Goal: Find specific page/section: Find specific page/section

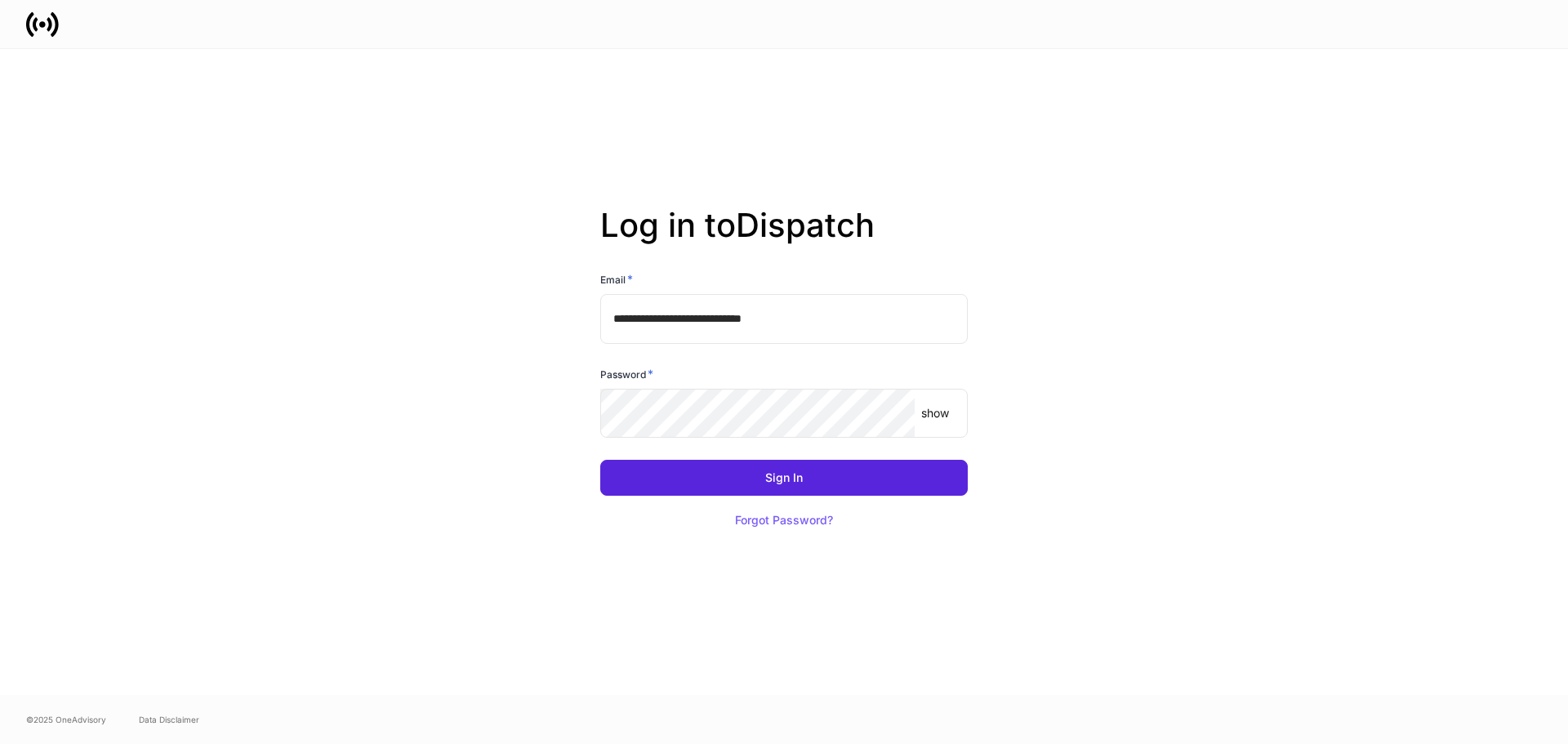
click at [934, 413] on p "show" at bounding box center [935, 413] width 28 height 17
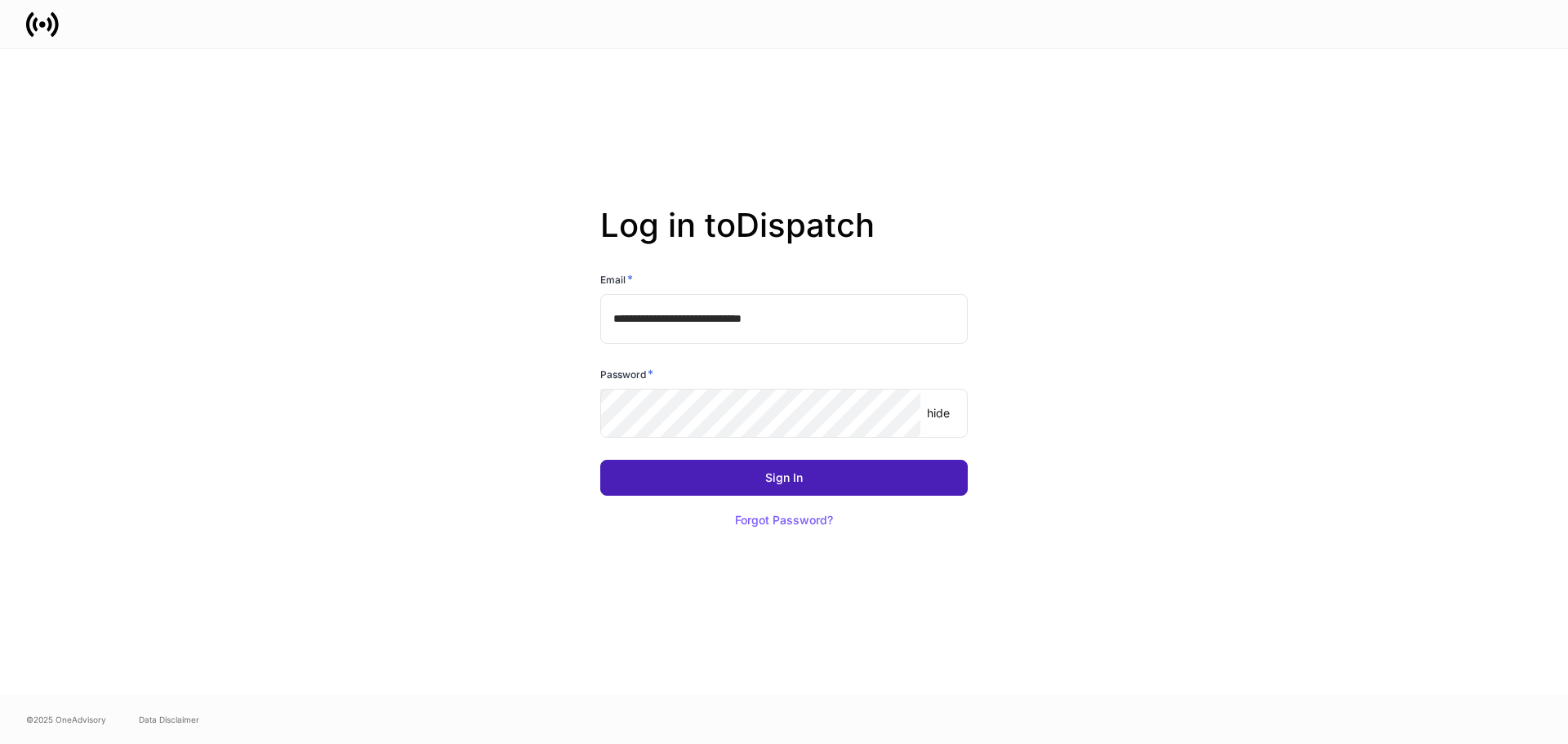
click at [671, 466] on button "Sign In" at bounding box center [784, 477] width 368 height 36
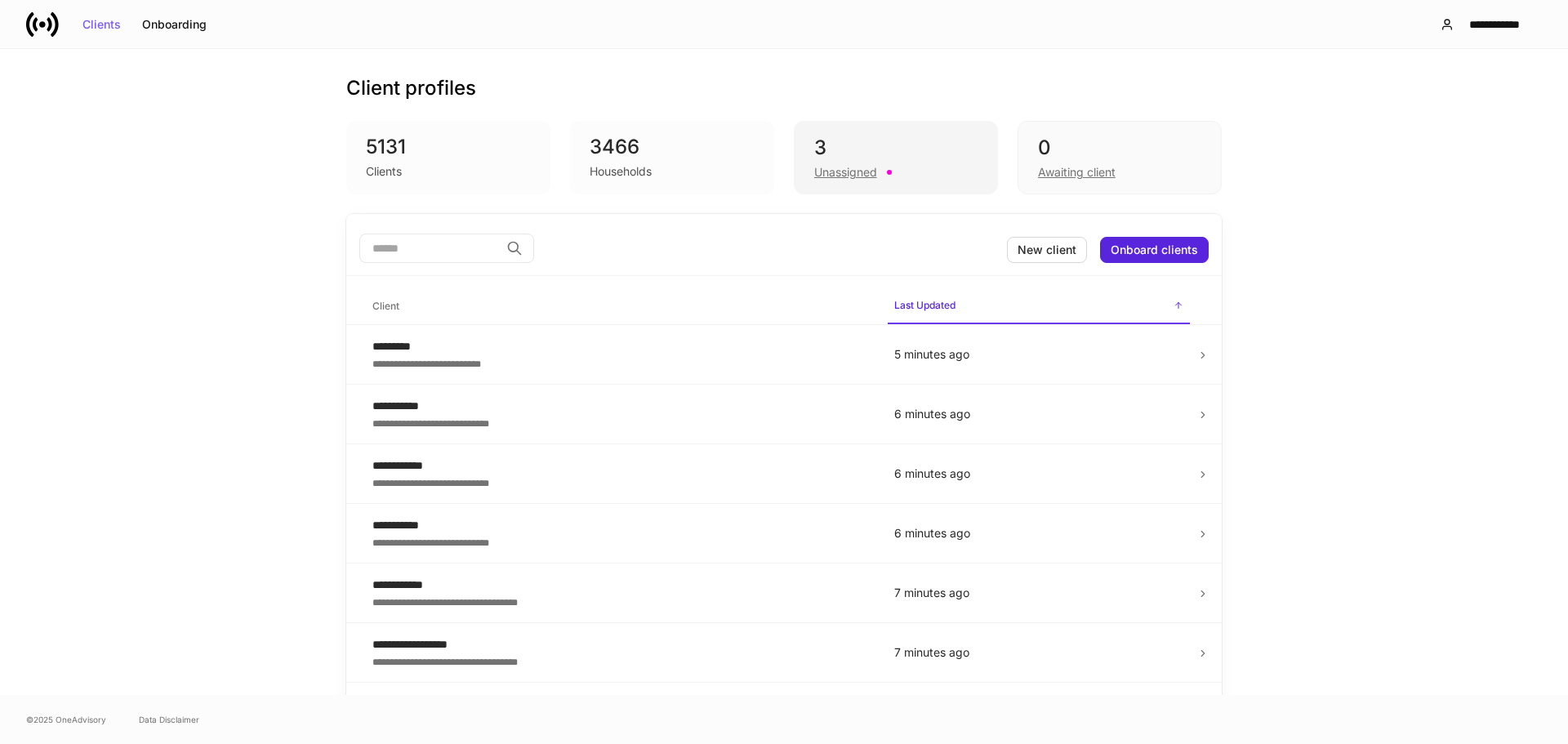
click at [920, 152] on div "3" at bounding box center [896, 148] width 164 height 26
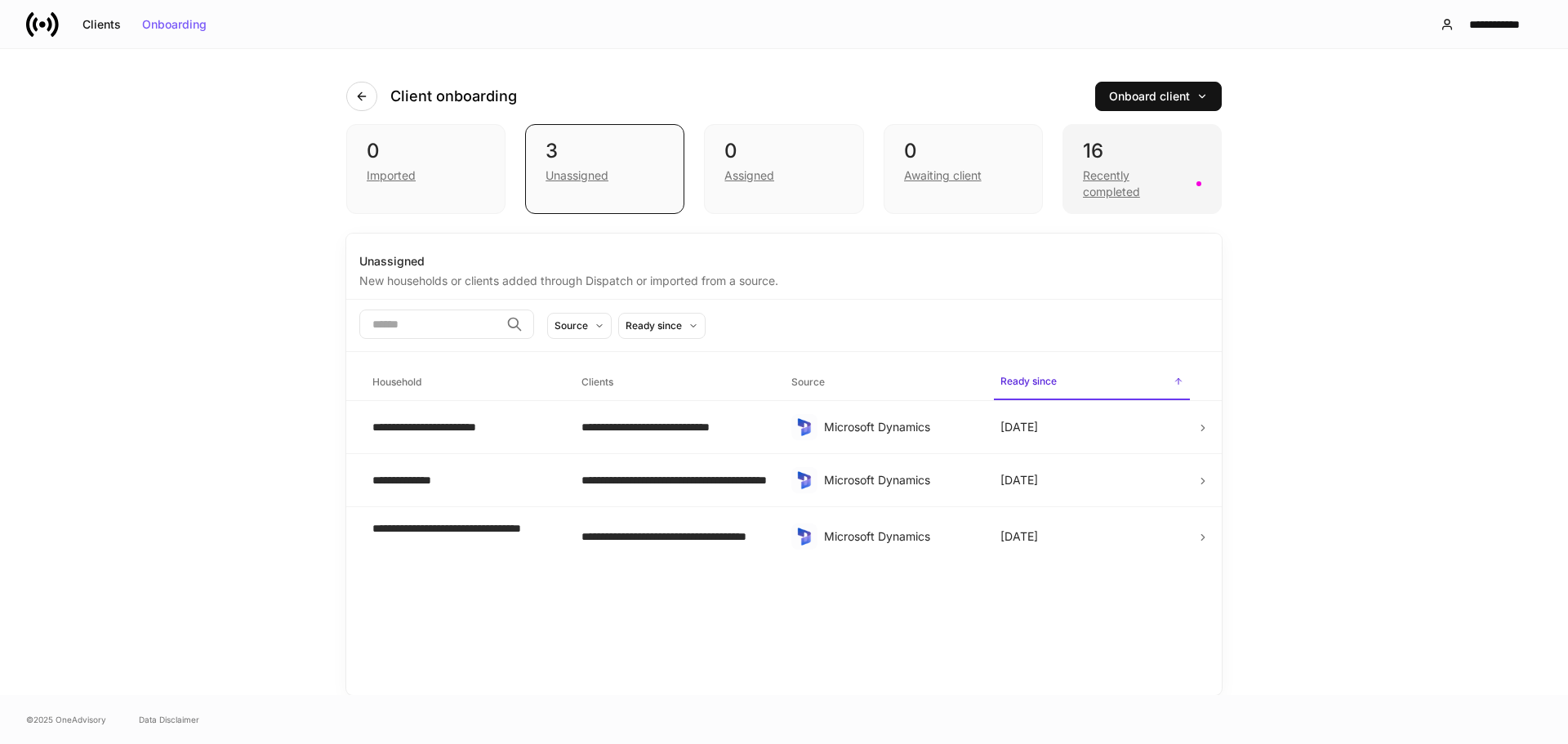
click at [1146, 181] on div "Recently completed" at bounding box center [1135, 183] width 103 height 32
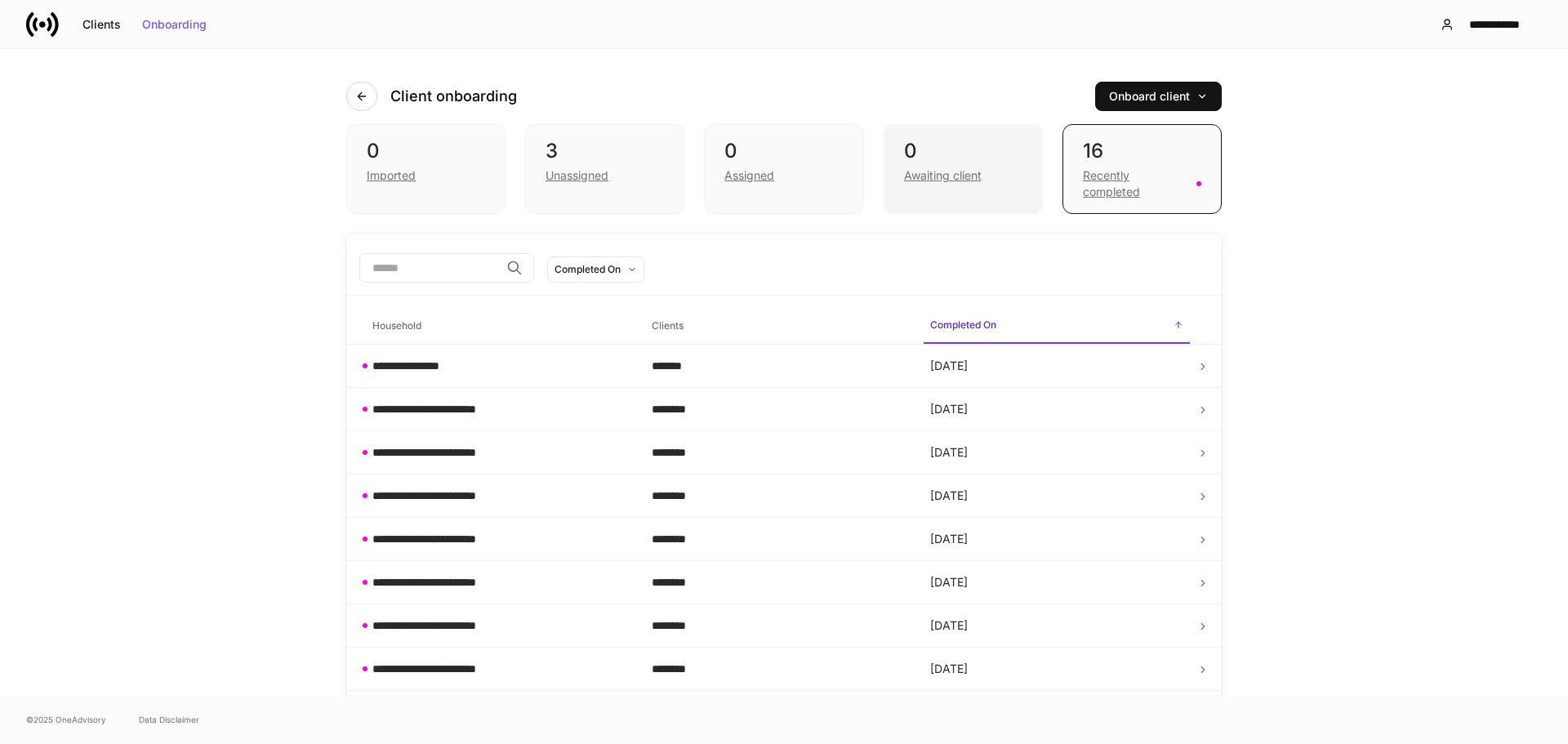
click at [1012, 157] on div "0" at bounding box center [963, 151] width 118 height 26
click at [814, 164] on div "Assigned" at bounding box center [783, 173] width 118 height 19
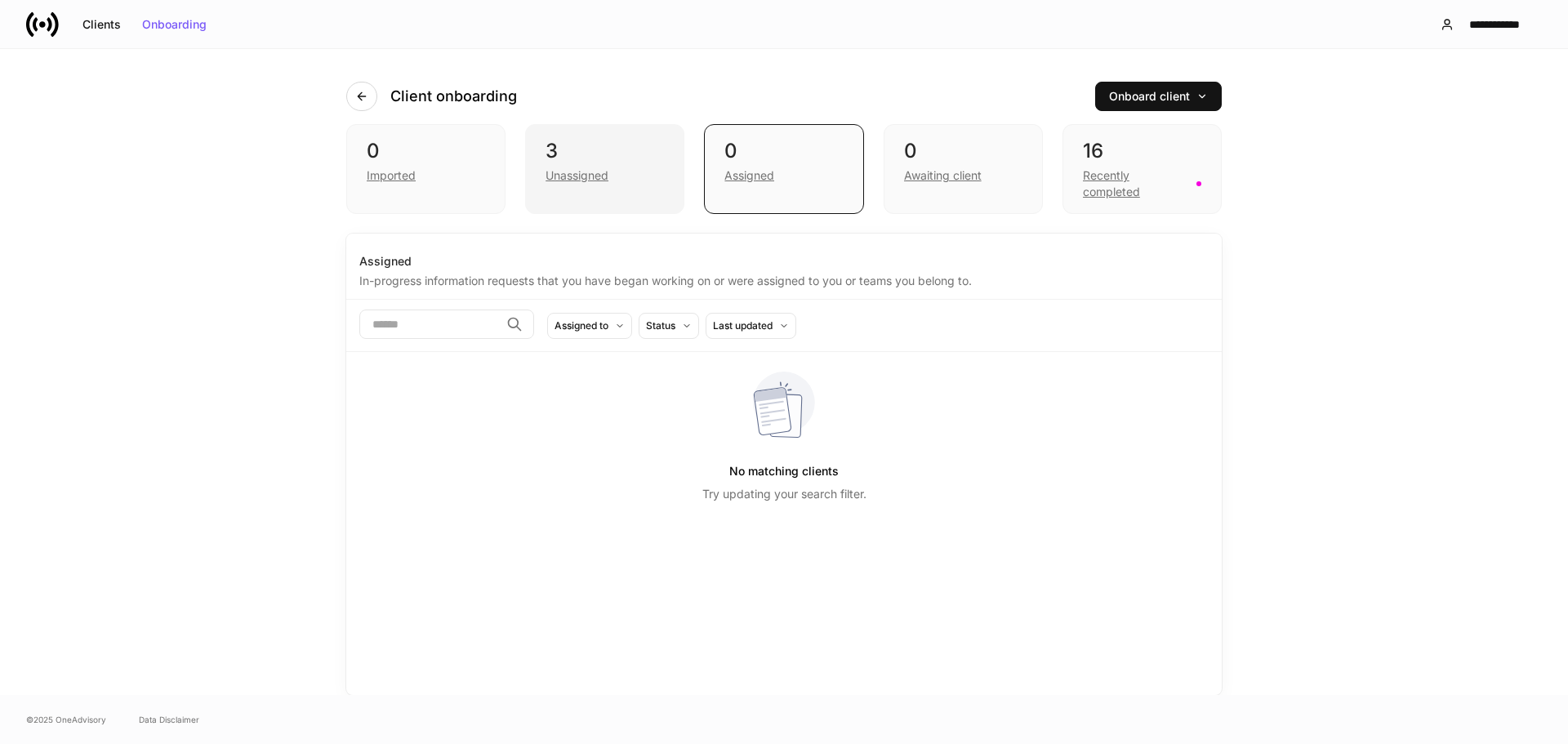
click at [626, 166] on div "Unassigned" at bounding box center [604, 173] width 118 height 19
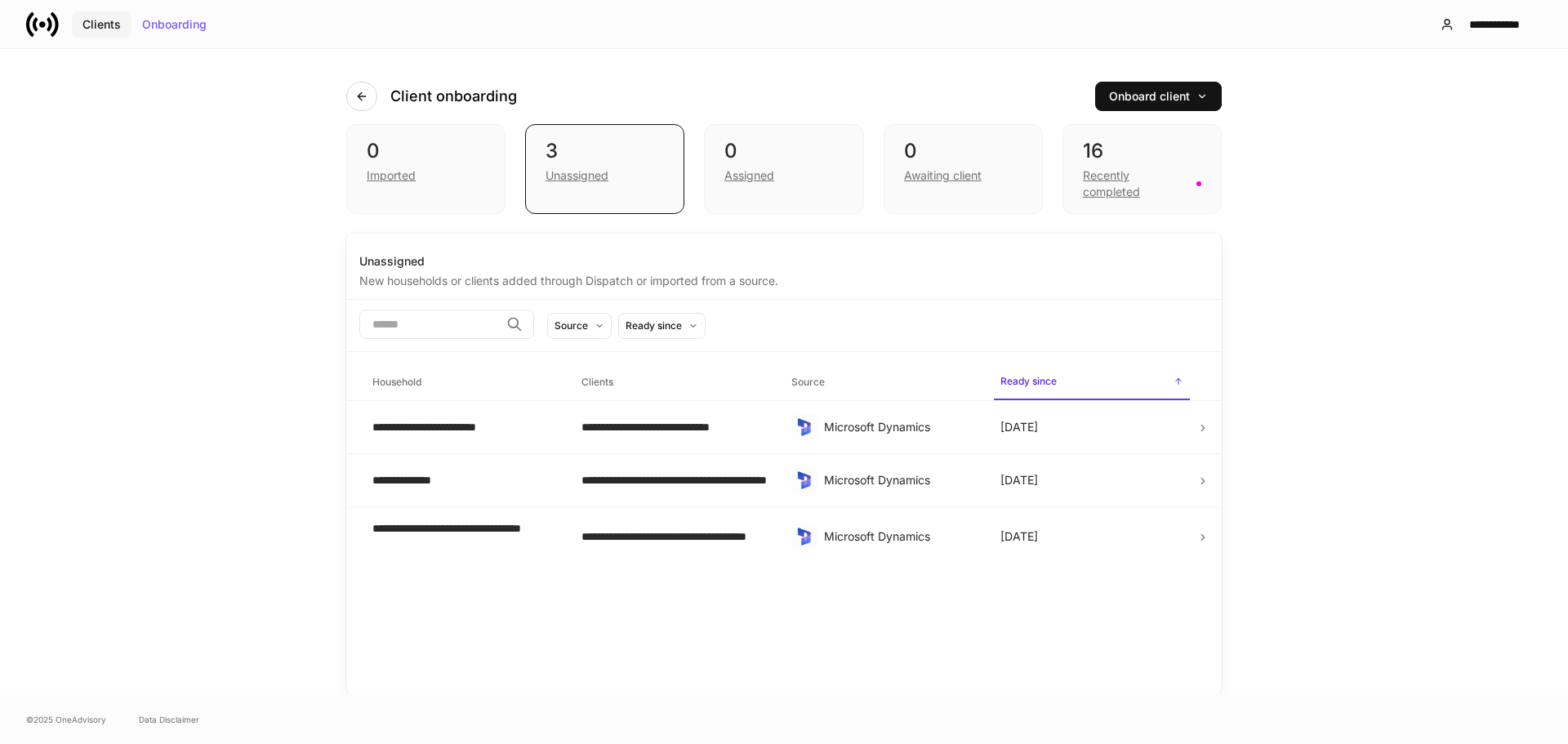
click at [109, 25] on div "Clients" at bounding box center [102, 24] width 39 height 11
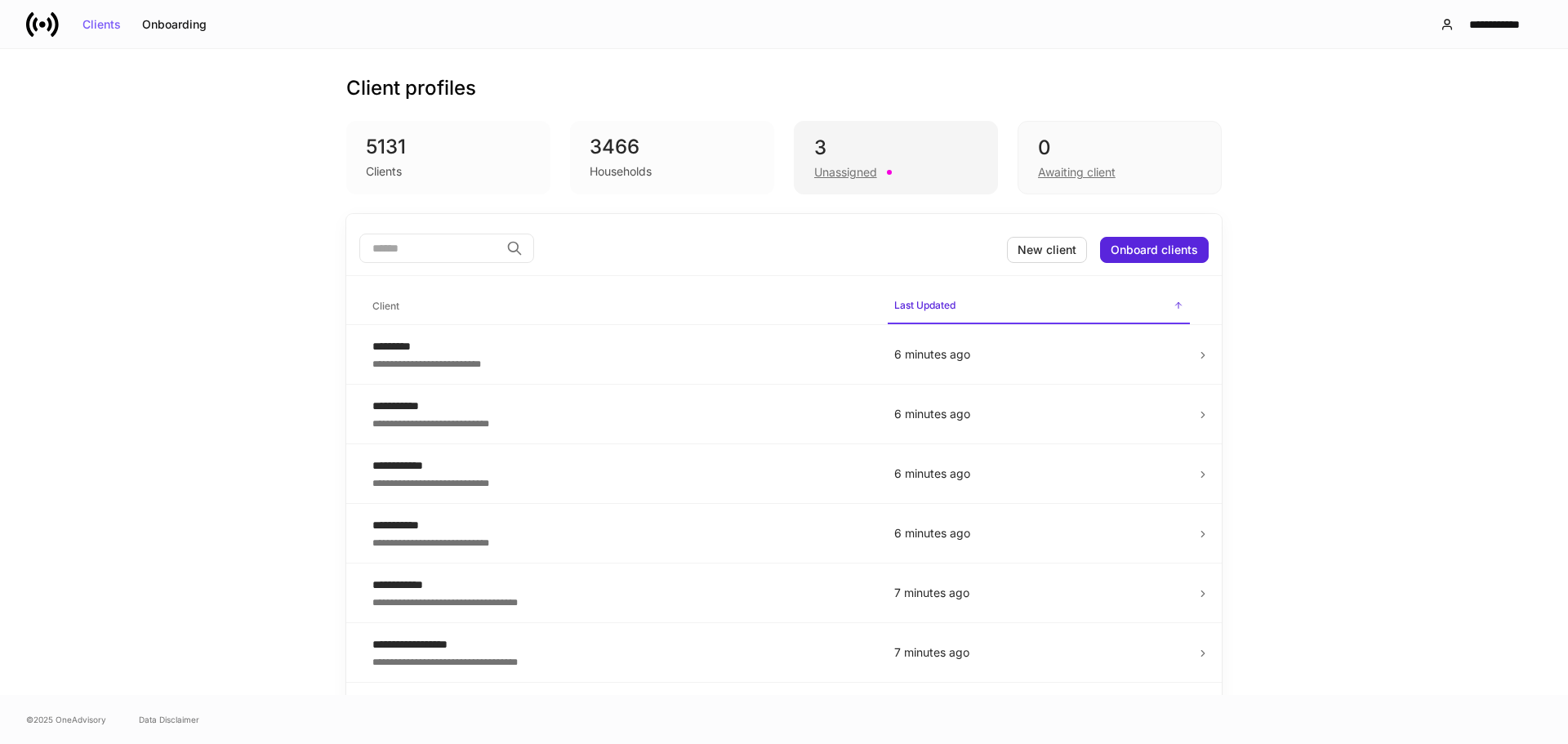
click at [940, 149] on div "3" at bounding box center [896, 148] width 164 height 26
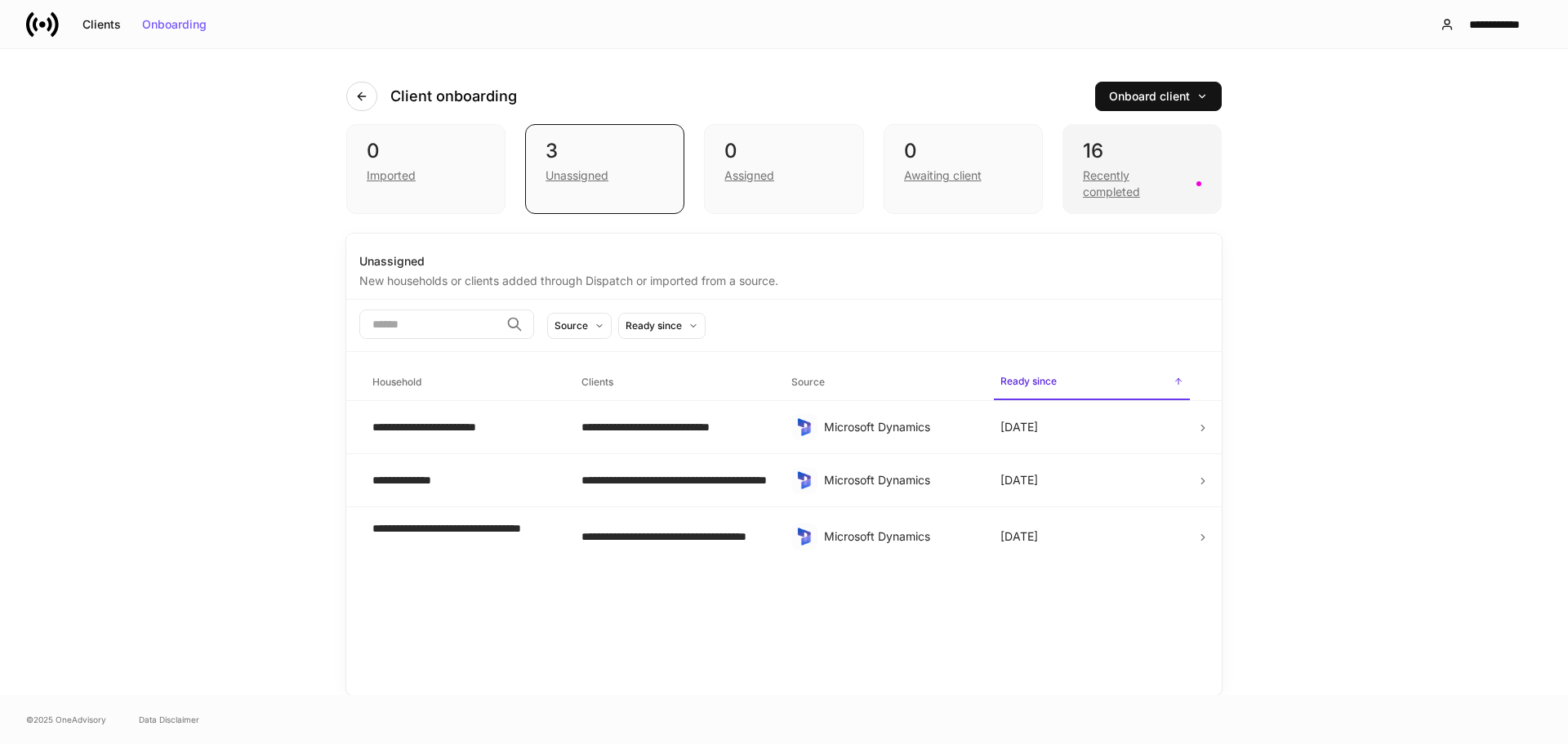
click at [1174, 163] on div "16" at bounding box center [1142, 151] width 118 height 26
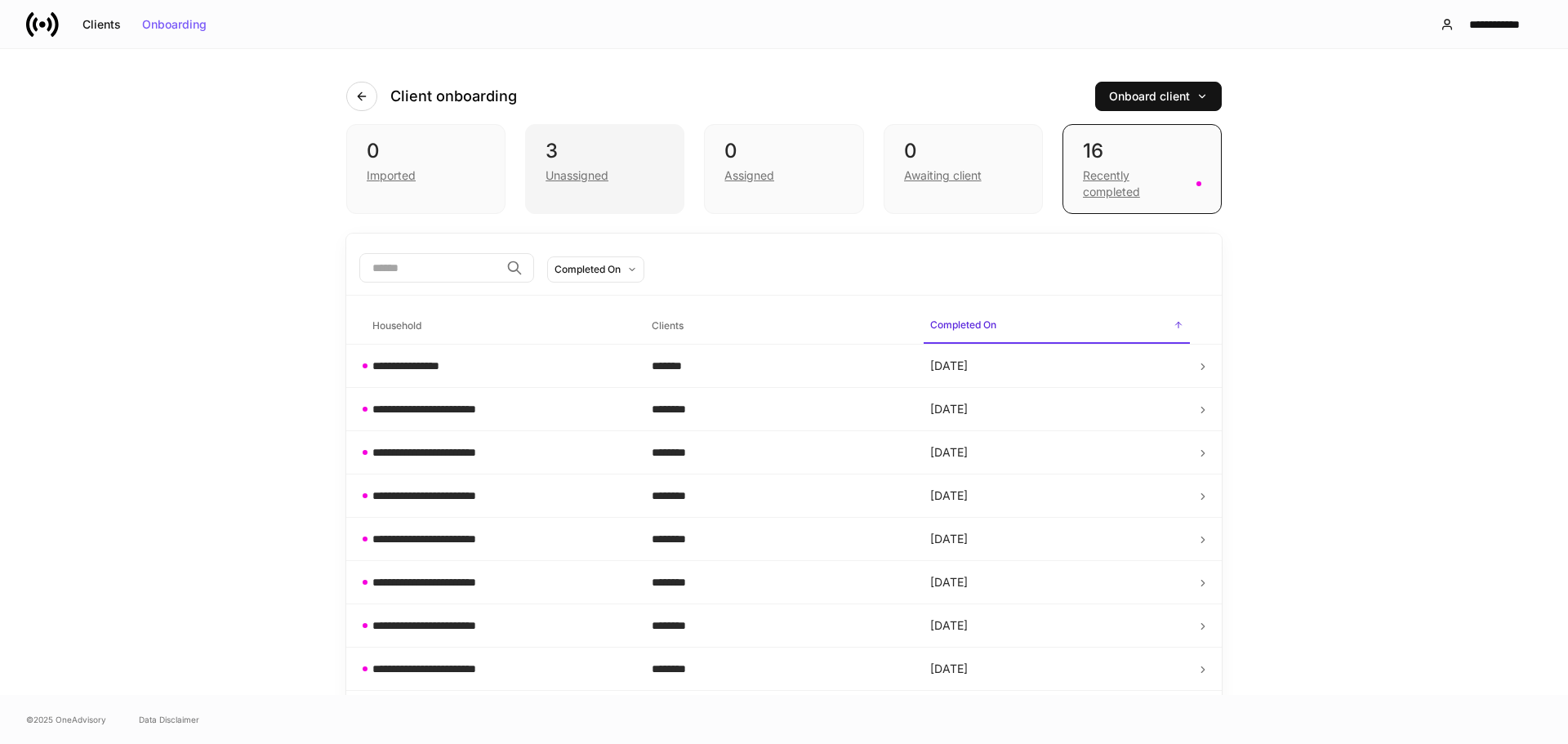
click at [620, 169] on div "Unassigned" at bounding box center [604, 173] width 118 height 19
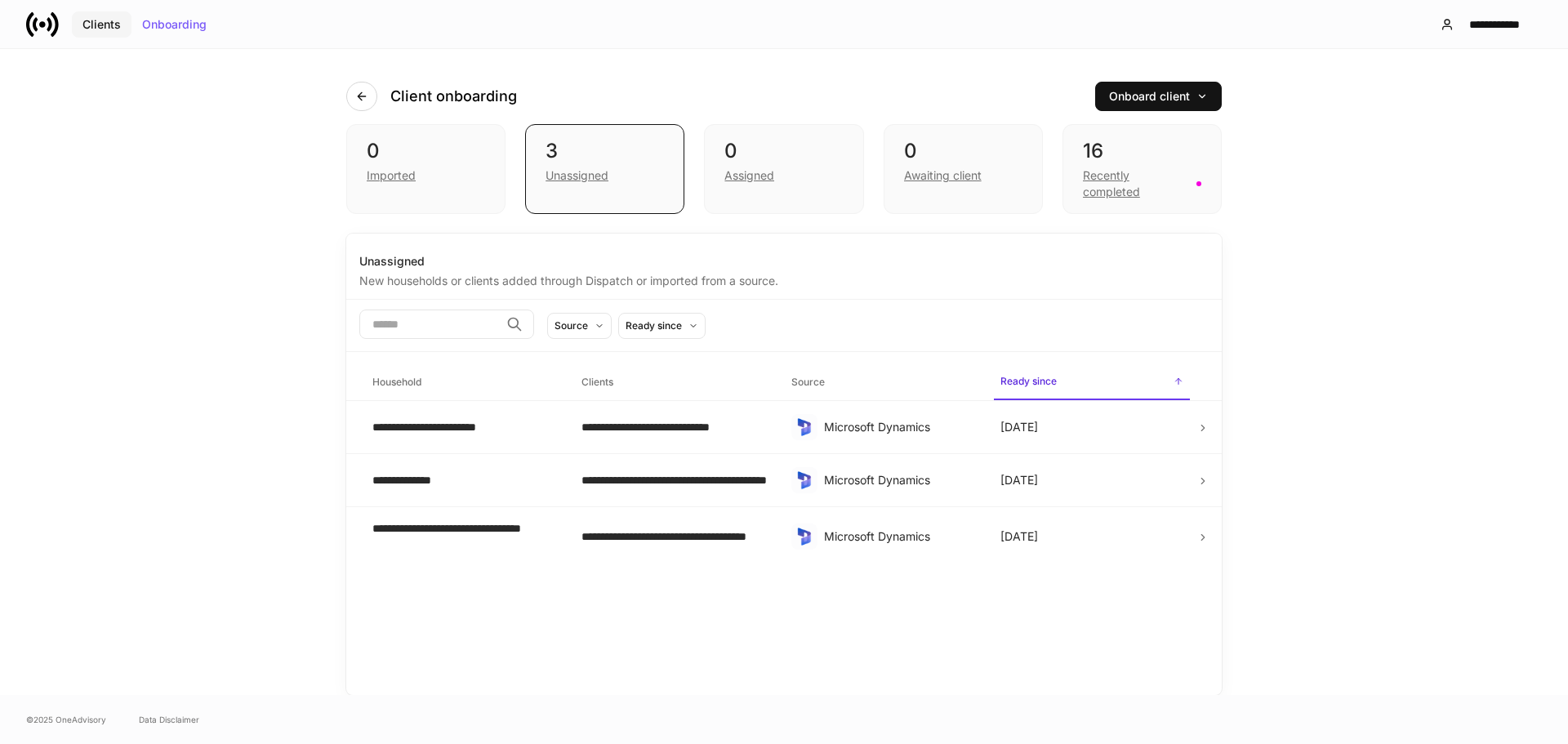
click at [101, 24] on div "Clients" at bounding box center [102, 24] width 39 height 11
